Goal: Transaction & Acquisition: Purchase product/service

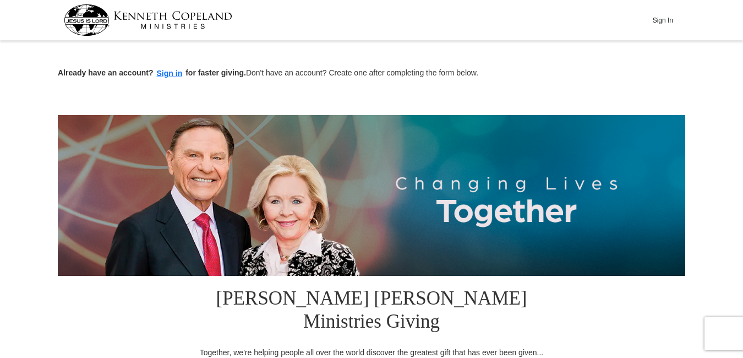
click at [647, 246] on img at bounding box center [372, 195] width 628 height 161
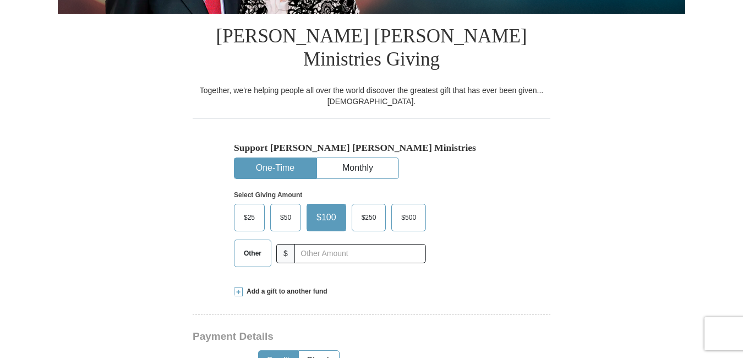
scroll to position [264, 0]
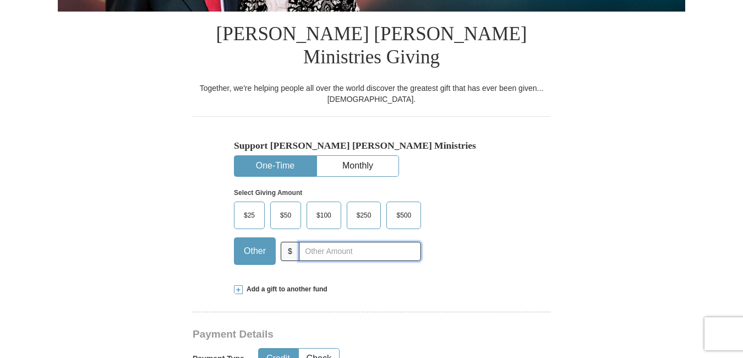
click at [304, 242] on input "text" at bounding box center [360, 251] width 122 height 19
type input "384"
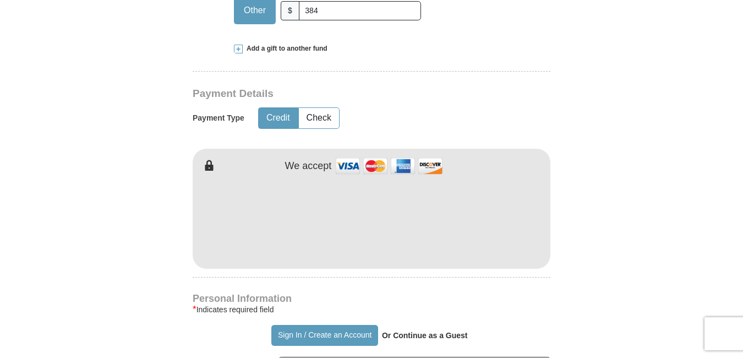
scroll to position [506, 0]
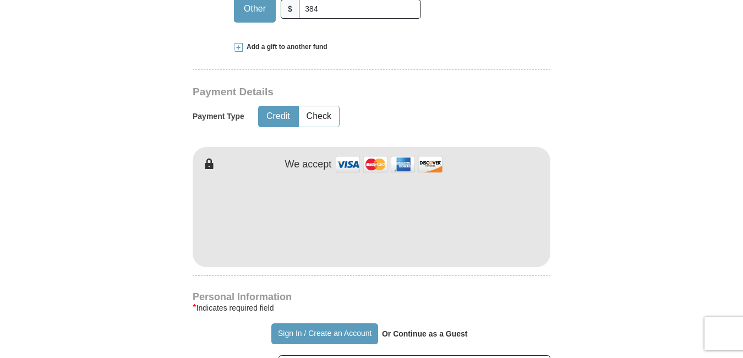
click at [592, 219] on form "Already have an account? Sign in for faster giving. Don't have an account? Crea…" at bounding box center [372, 228] width 628 height 1381
click at [614, 248] on form "Already have an account? Sign in for faster giving. Don't have an account? Crea…" at bounding box center [372, 228] width 628 height 1381
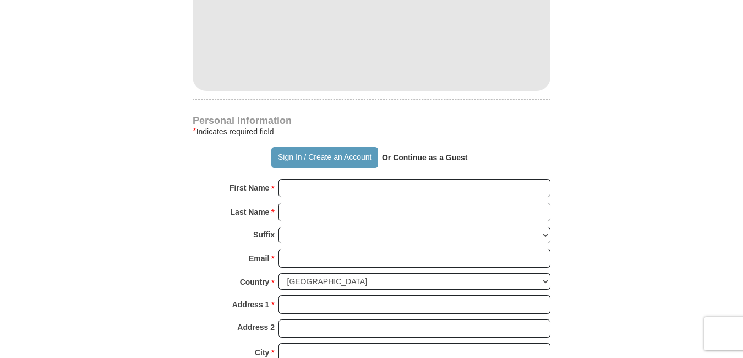
scroll to position [705, 0]
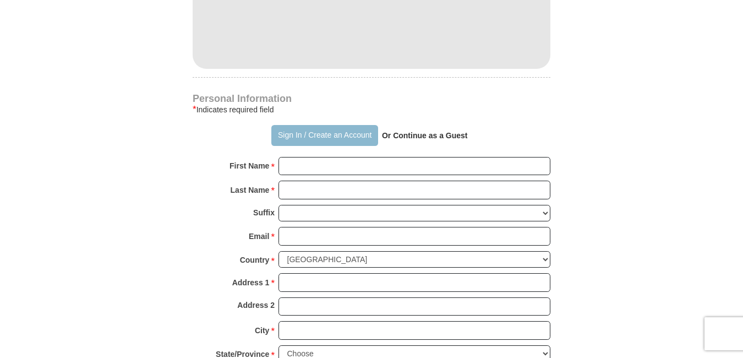
click at [292, 125] on button "Sign In / Create an Account" at bounding box center [324, 135] width 106 height 21
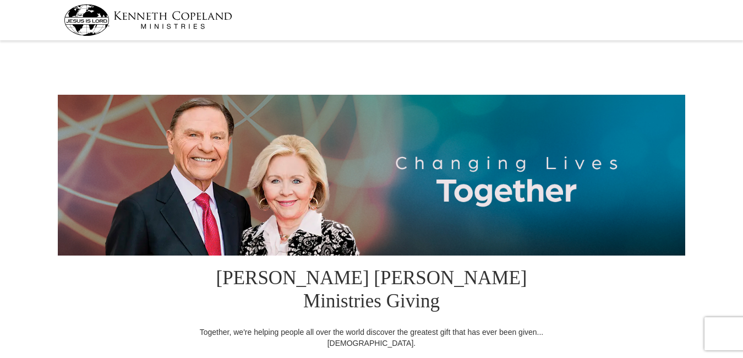
select select "WA"
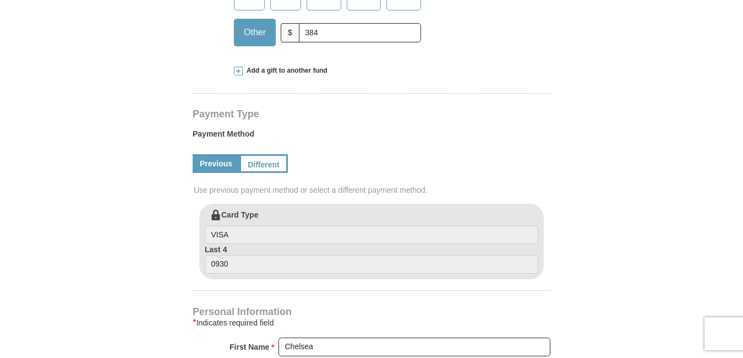
scroll to position [484, 0]
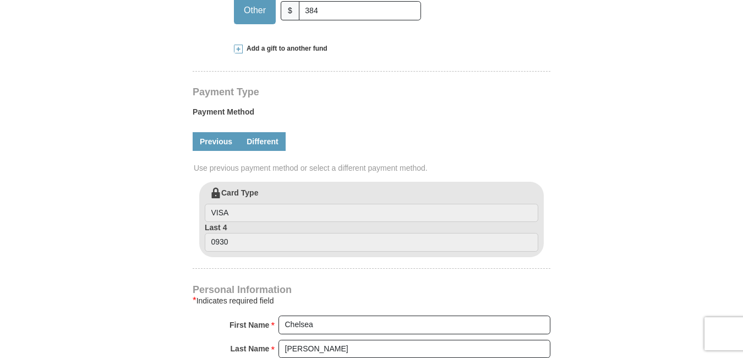
click at [272, 132] on link "Different" at bounding box center [262, 141] width 46 height 19
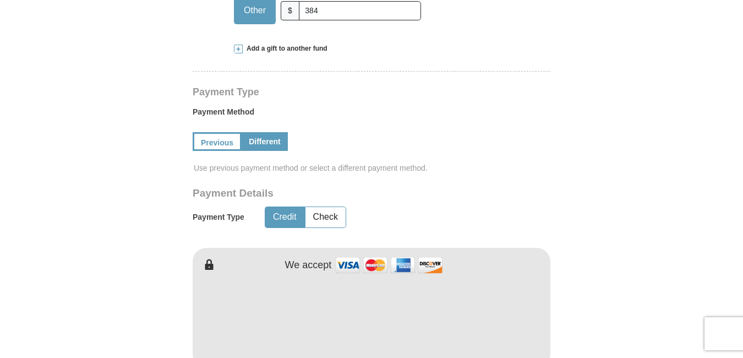
click at [646, 311] on form "[PERSON_NAME] [PERSON_NAME] Ministries Giving Together, we're helping people al…" at bounding box center [372, 223] width 628 height 1327
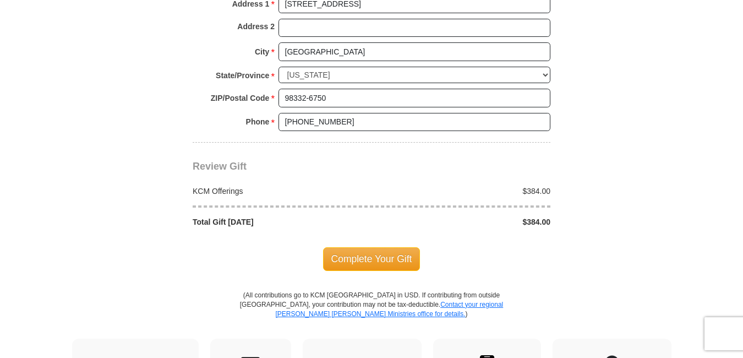
scroll to position [1035, 0]
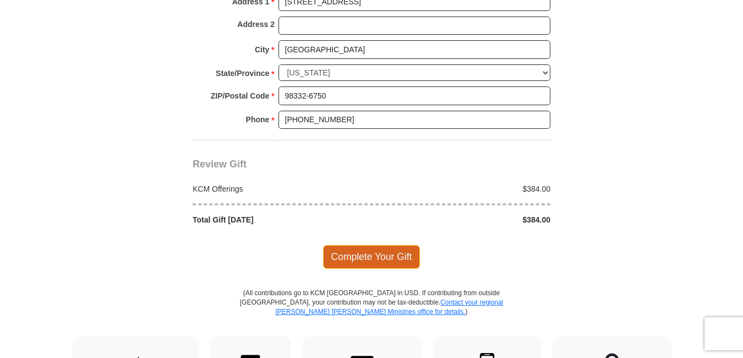
click at [390, 245] on span "Complete Your Gift" at bounding box center [371, 256] width 97 height 23
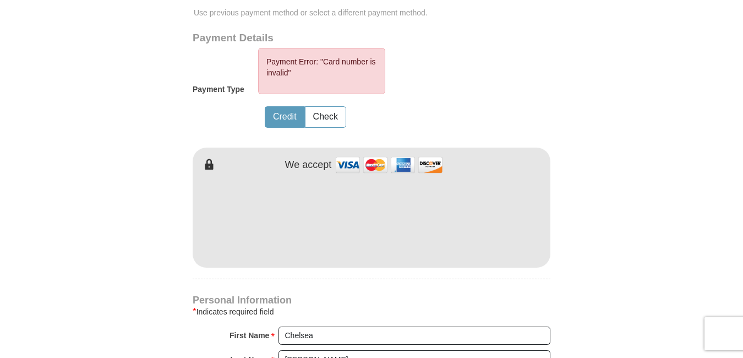
scroll to position [637, 0]
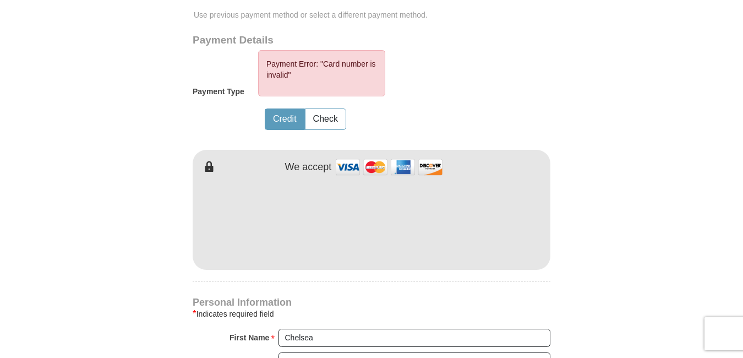
click at [629, 154] on form "[PERSON_NAME] [PERSON_NAME] Ministries Giving Together, we're helping people al…" at bounding box center [372, 98] width 628 height 1382
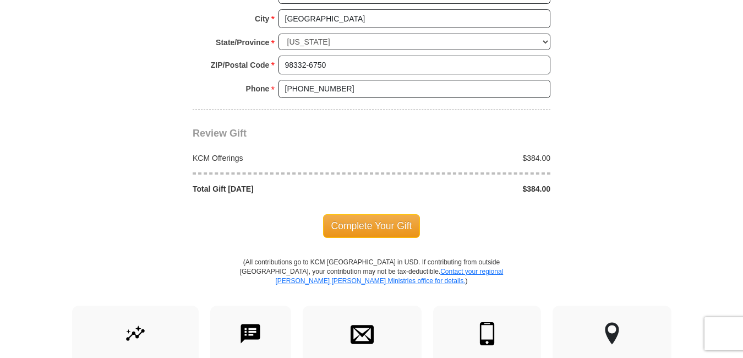
scroll to position [1144, 0]
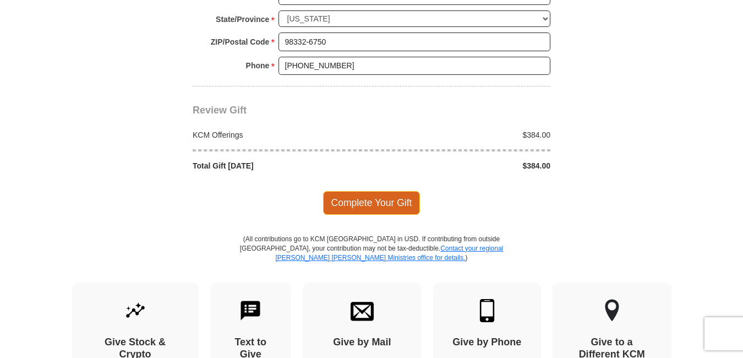
click at [405, 191] on span "Complete Your Gift" at bounding box center [371, 202] width 97 height 23
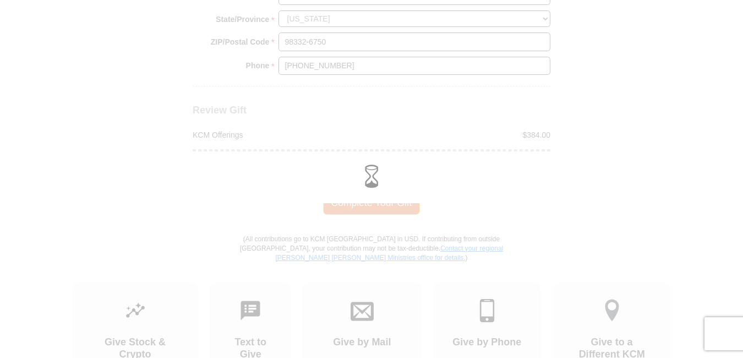
click at [405, 182] on div at bounding box center [372, 178] width 728 height 33
